Goal: Information Seeking & Learning: Find specific fact

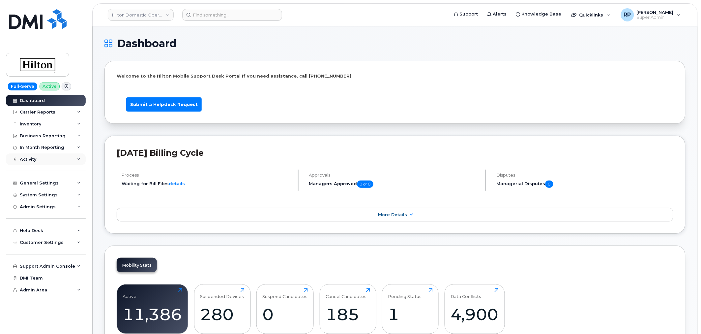
scroll to position [244, 0]
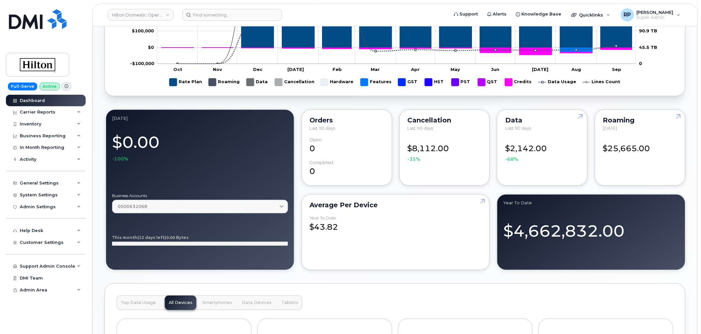
scroll to position [488, 0]
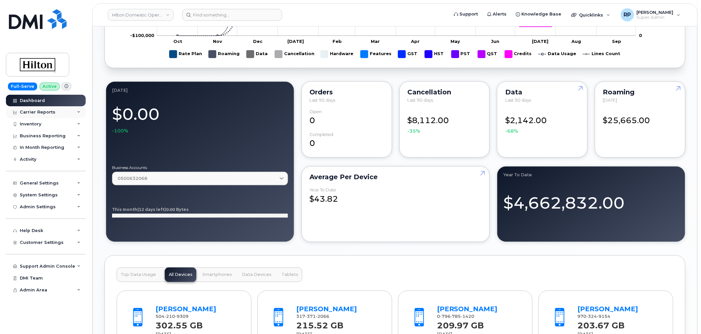
click at [44, 112] on div "Carrier Reports" at bounding box center [38, 111] width 36 height 5
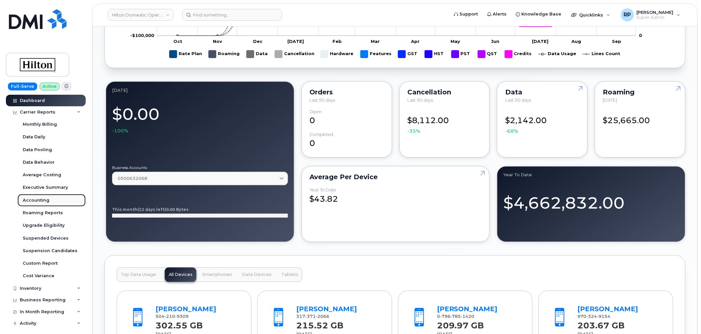
click at [43, 198] on div "Accounting" at bounding box center [36, 200] width 27 height 6
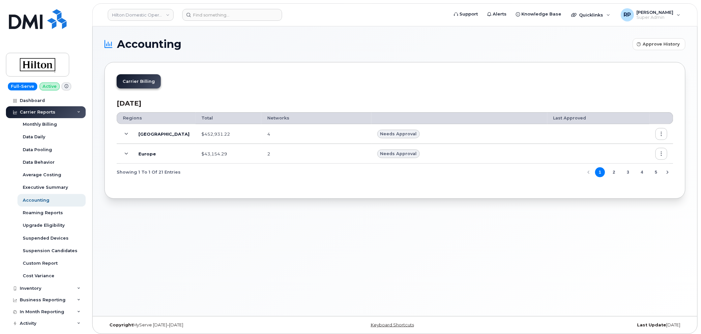
click at [123, 135] on span at bounding box center [127, 134] width 8 height 8
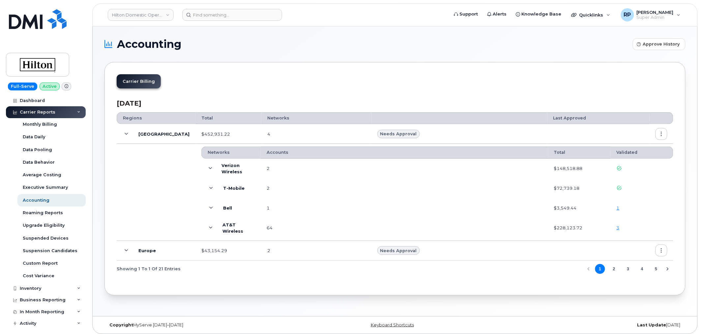
click at [620, 205] on link "1" at bounding box center [618, 207] width 3 height 5
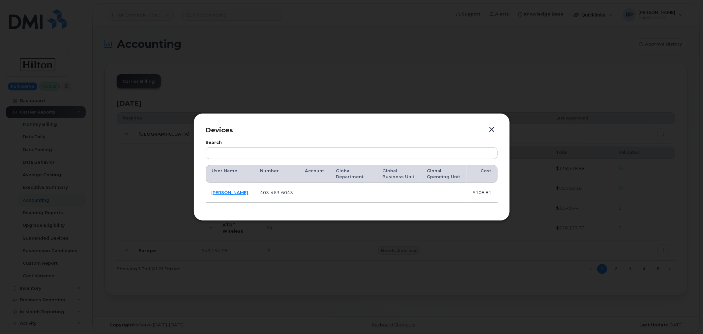
click at [488, 129] on button "button" at bounding box center [492, 129] width 10 height 9
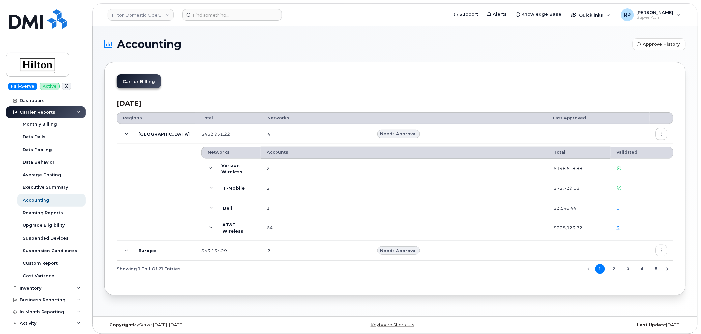
click at [209, 227] on icon at bounding box center [211, 228] width 4 height 4
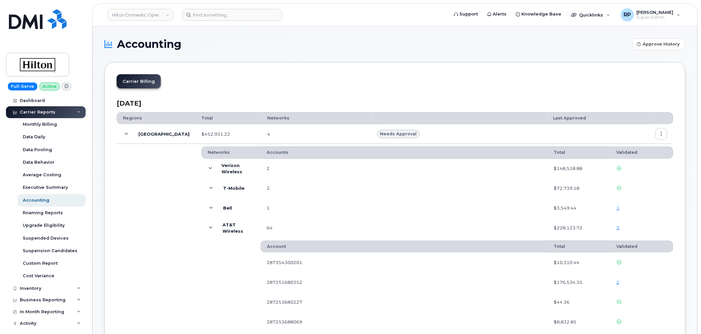
click at [618, 282] on link "2" at bounding box center [618, 281] width 3 height 5
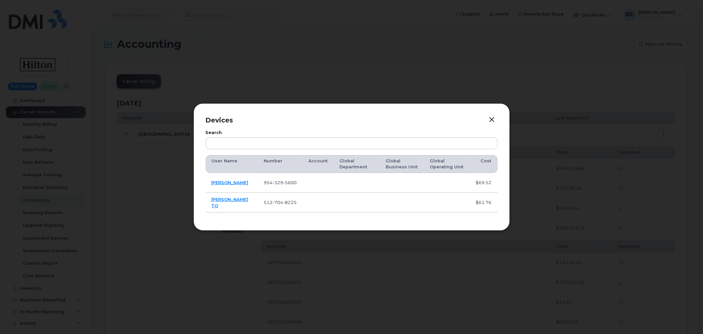
click at [492, 118] on button "button" at bounding box center [492, 119] width 10 height 9
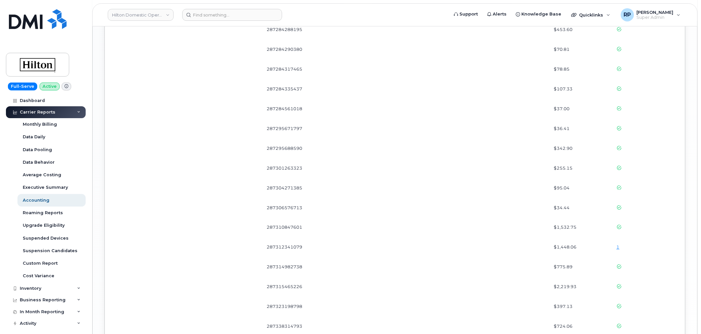
scroll to position [1159, 0]
click at [617, 229] on link "1" at bounding box center [618, 229] width 3 height 5
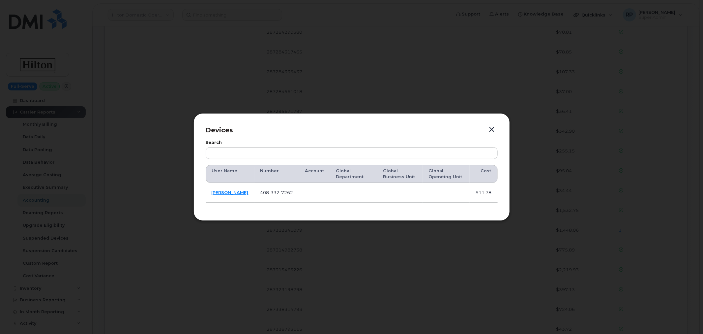
click at [492, 130] on button "button" at bounding box center [492, 129] width 10 height 9
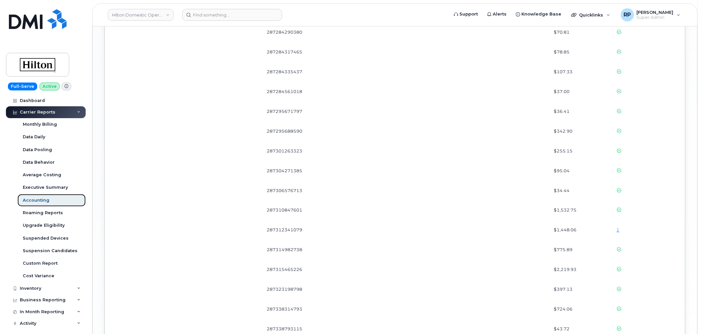
click at [64, 199] on link "Accounting" at bounding box center [51, 200] width 68 height 13
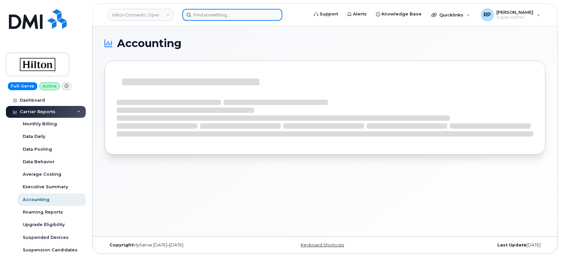
click at [222, 17] on input at bounding box center [232, 15] width 100 height 12
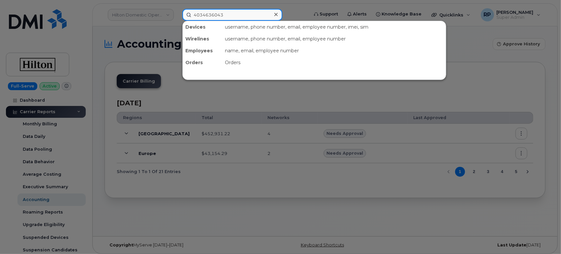
type input "4034636043"
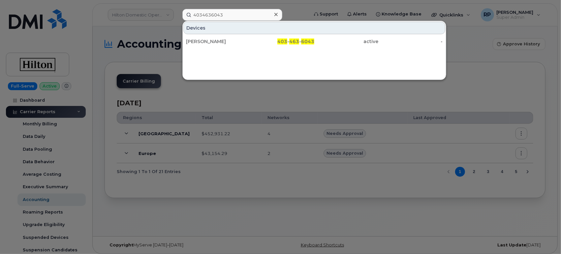
click at [224, 40] on div "[PERSON_NAME]" at bounding box center [218, 41] width 64 height 7
